Goal: Use online tool/utility: Utilize a website feature to perform a specific function

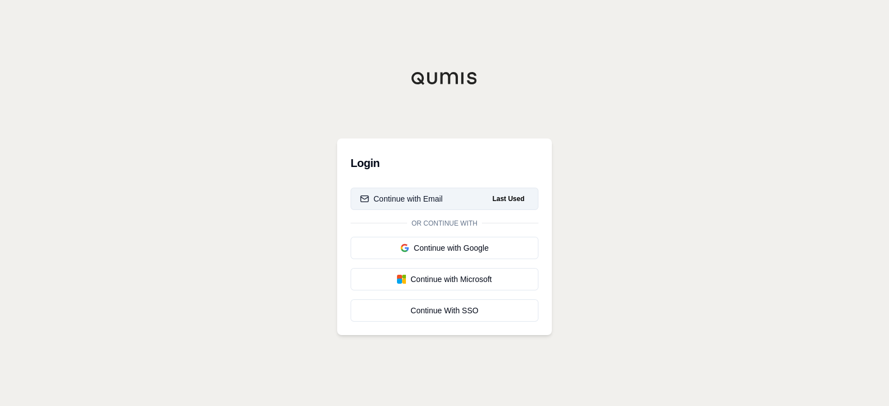
click at [404, 193] on div "Continue with Email" at bounding box center [401, 198] width 83 height 11
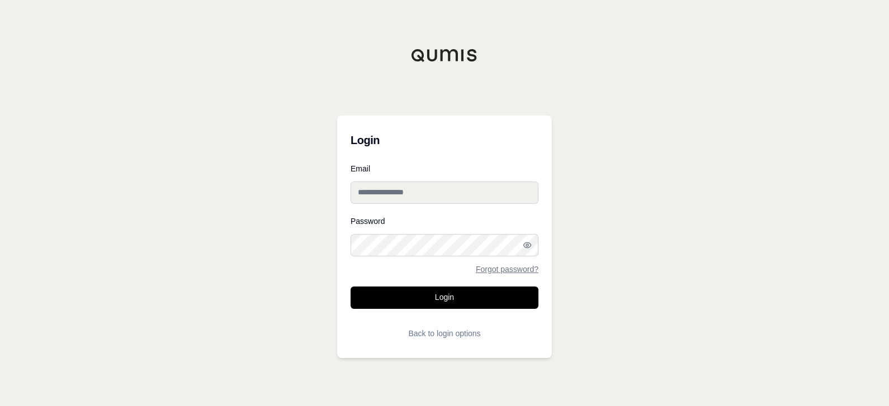
click at [404, 193] on input "Email" at bounding box center [445, 193] width 188 height 22
type input "**********"
click at [351, 287] on button "Login" at bounding box center [445, 298] width 188 height 22
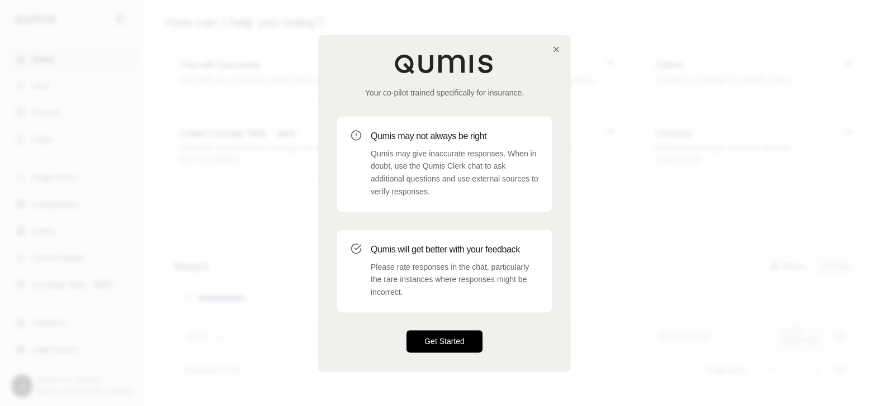
click at [453, 344] on button "Get Started" at bounding box center [444, 341] width 76 height 22
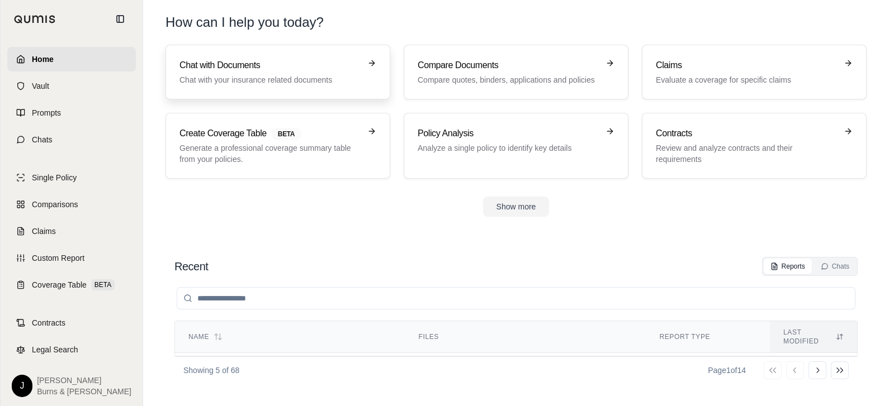
click at [288, 75] on p "Chat with your insurance related documents" at bounding box center [269, 79] width 181 height 11
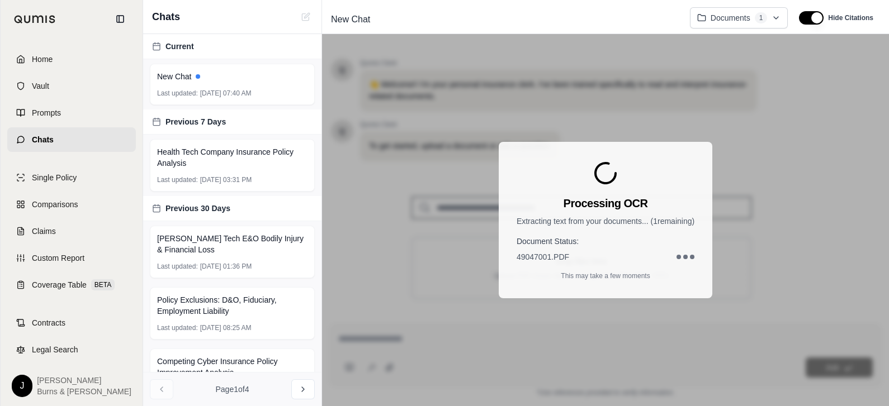
scroll to position [198, 0]
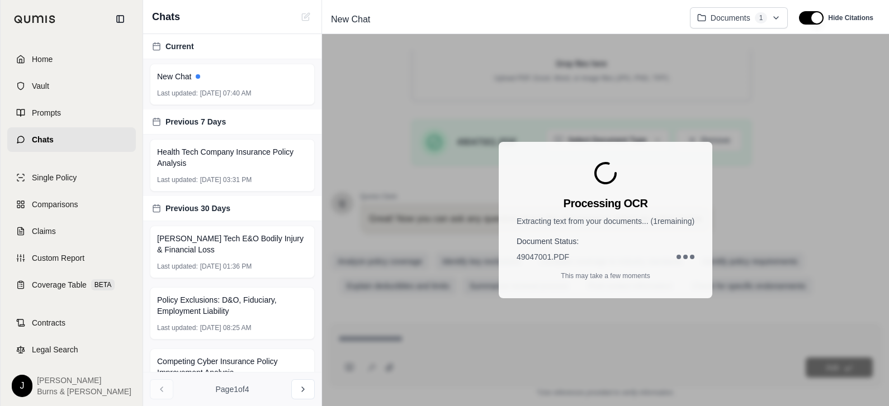
click at [725, 218] on div "Processing OCR Extracting text from your documents... ( 1 remaining) Document S…" at bounding box center [605, 220] width 567 height 372
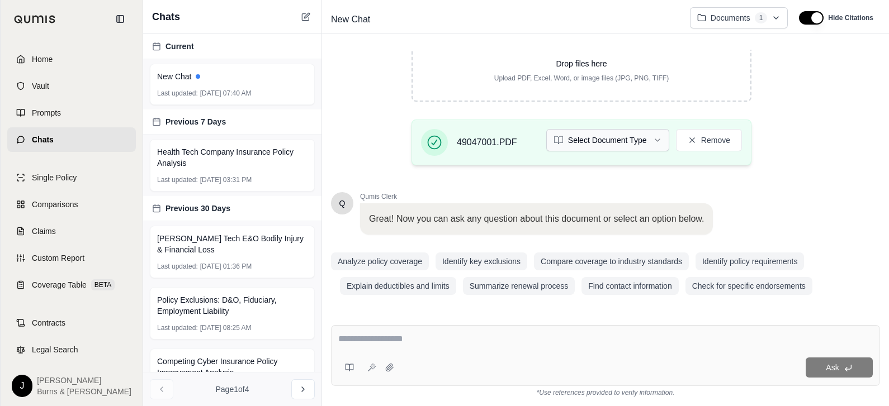
click at [607, 147] on html "Home Vault Prompts Chats Single Policy Comparisons Claims Custom Report Coverag…" at bounding box center [444, 203] width 889 height 406
click at [442, 338] on textarea at bounding box center [605, 339] width 534 height 13
type textarea "**********"
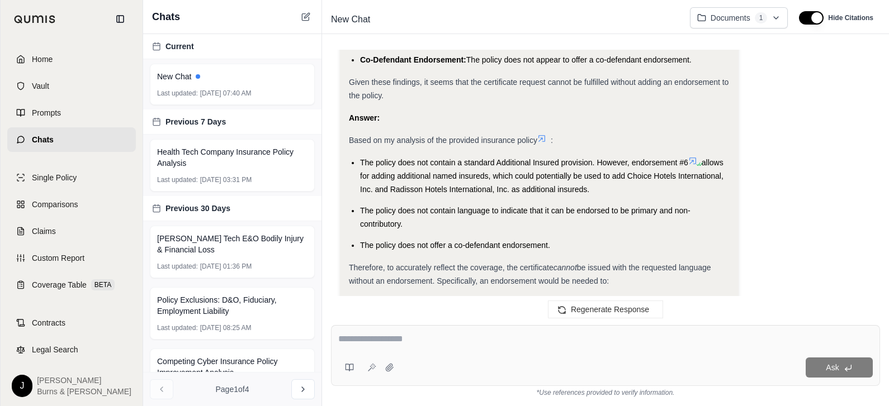
scroll to position [869, 0]
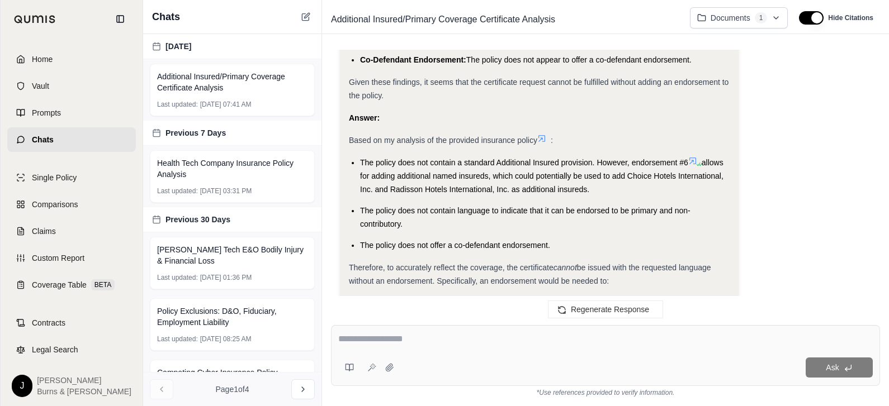
click at [690, 160] on icon at bounding box center [692, 161] width 9 height 9
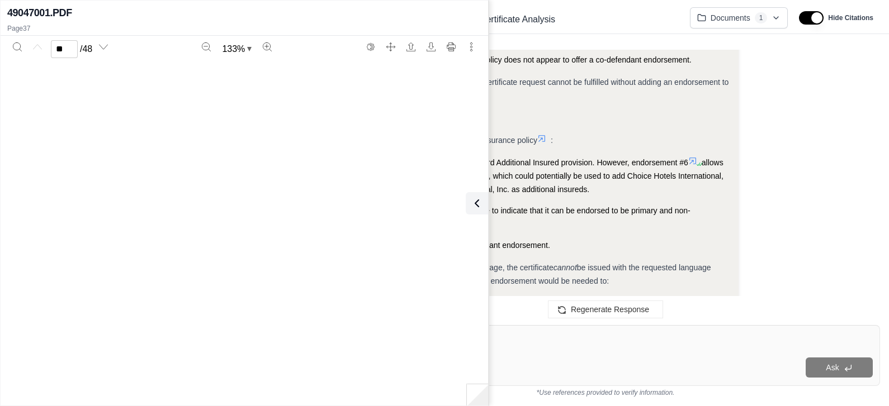
type input "**"
click at [476, 204] on icon at bounding box center [474, 203] width 13 height 13
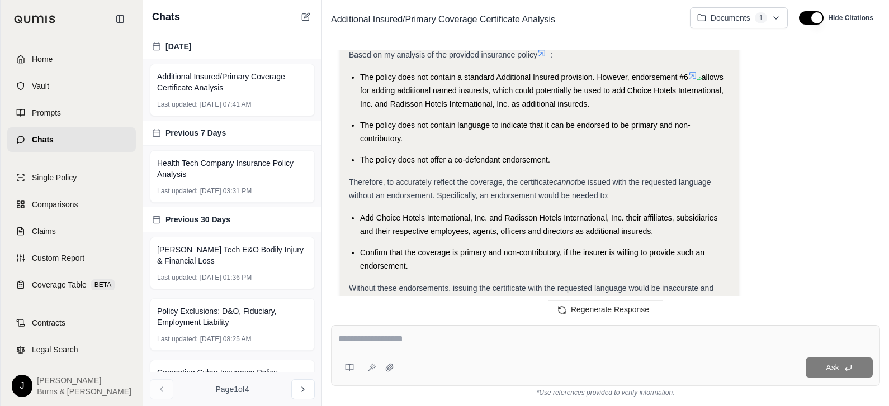
scroll to position [962, 0]
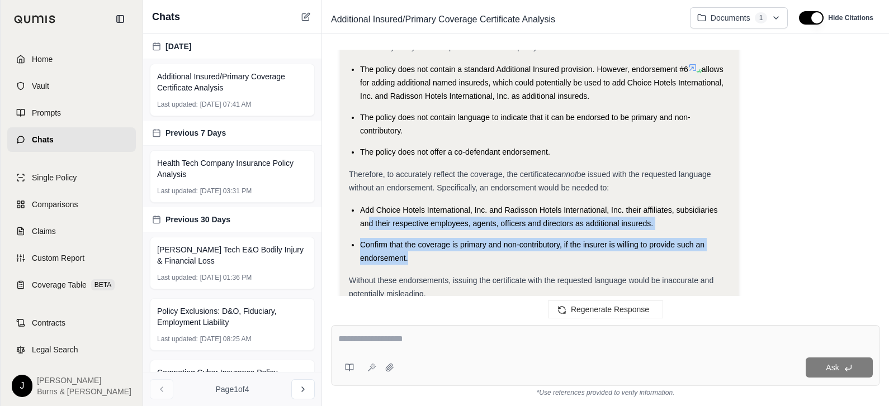
drag, startPoint x: 415, startPoint y: 257, endPoint x: 371, endPoint y: 227, distance: 53.2
click at [371, 227] on ul "Add Choice Hotels International, Inc. and Radisson Hotels International, Inc. t…" at bounding box center [539, 235] width 381 height 62
drag, startPoint x: 371, startPoint y: 227, endPoint x: 501, endPoint y: 182, distance: 137.9
click at [501, 182] on div "Therefore, to accurately reflect the coverage, the certificate cannot be issued…" at bounding box center [539, 181] width 381 height 27
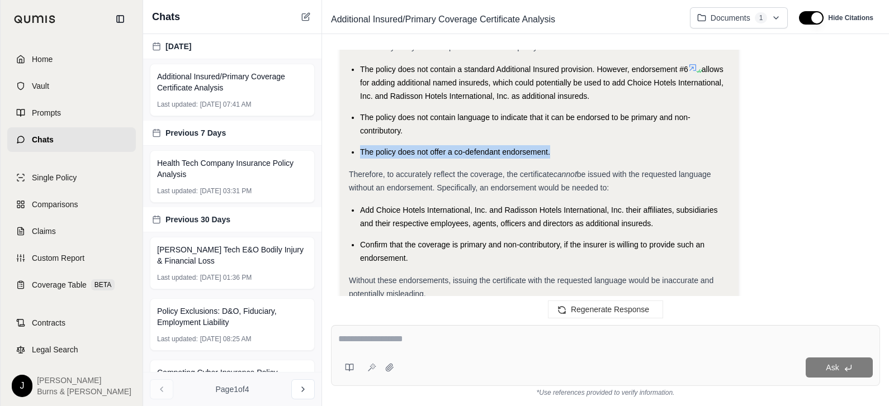
drag, startPoint x: 554, startPoint y: 152, endPoint x: 406, endPoint y: 125, distance: 150.0
click at [406, 125] on ul "The policy does not contain a standard Additional Insured provision. However, e…" at bounding box center [539, 111] width 381 height 96
drag, startPoint x: 406, startPoint y: 125, endPoint x: 466, endPoint y: 134, distance: 60.5
click at [466, 134] on li "The policy does not contain language to indicate that it can be endorsed to be …" at bounding box center [545, 124] width 370 height 27
click at [477, 129] on li "The policy does not contain language to indicate that it can be endorsed to be …" at bounding box center [545, 124] width 370 height 27
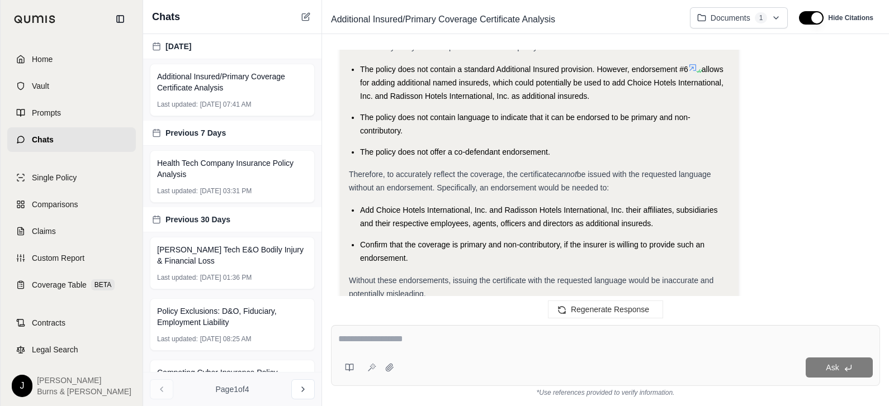
click at [488, 220] on span "Add Choice Hotels International, Inc. and Radisson Hotels International, Inc. t…" at bounding box center [538, 217] width 357 height 22
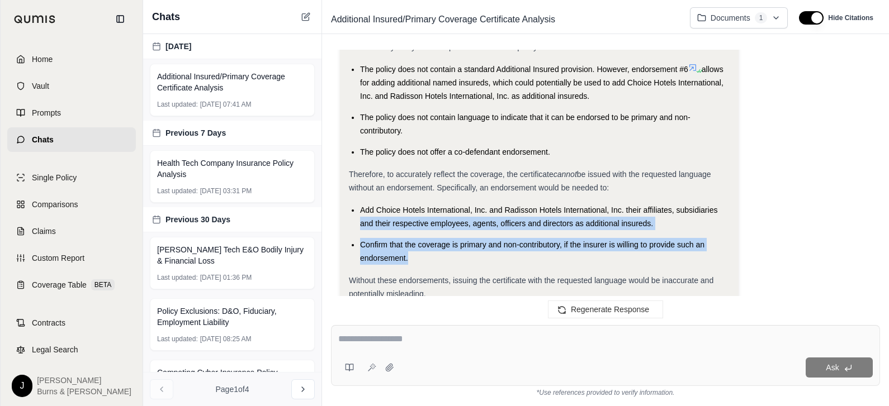
drag, startPoint x: 425, startPoint y: 259, endPoint x: 348, endPoint y: 220, distance: 86.5
drag, startPoint x: 348, startPoint y: 220, endPoint x: 460, endPoint y: 245, distance: 115.3
click at [460, 245] on span "Confirm that the coverage is primary and non-contributory, if the insurer is wi…" at bounding box center [532, 251] width 344 height 22
click at [559, 243] on span "Confirm that the coverage is primary and non-contributory, if the insurer is wi…" at bounding box center [532, 251] width 344 height 22
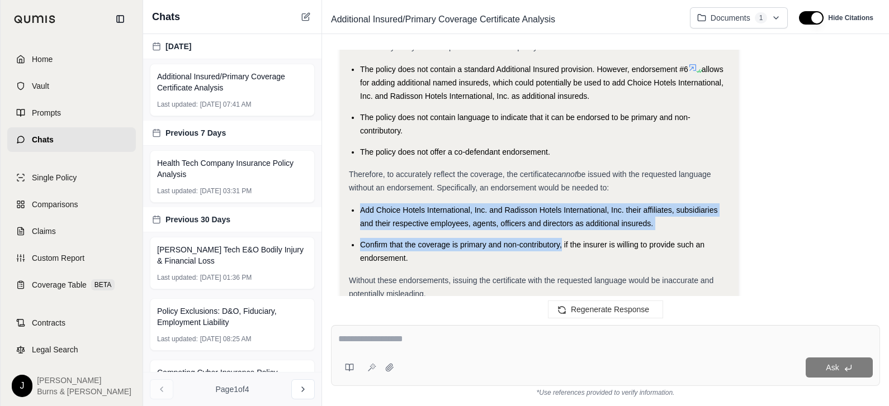
drag, startPoint x: 561, startPoint y: 246, endPoint x: 328, endPoint y: 210, distance: 236.0
click at [328, 210] on div "My insured has a certificate request asking for the below: Additional Insured c…" at bounding box center [605, 179] width 567 height 276
copy ul "Add Choice Hotels International, Inc. and Radisson Hotels International, Inc. t…"
